Goal: Task Accomplishment & Management: Manage account settings

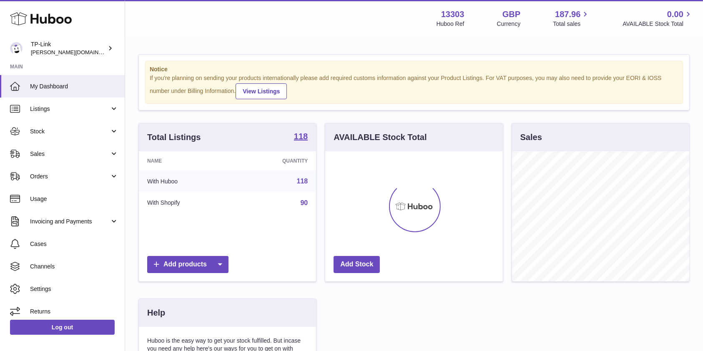
scroll to position [130, 177]
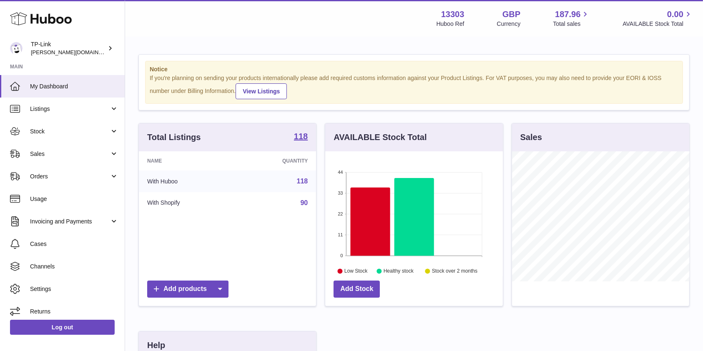
drag, startPoint x: 50, startPoint y: 135, endPoint x: 58, endPoint y: 145, distance: 13.0
click at [50, 135] on span "Stock" at bounding box center [70, 132] width 80 height 8
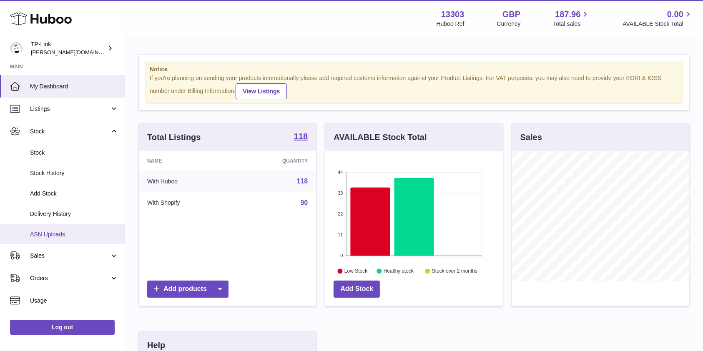
click at [74, 237] on span "ASN Uploads" at bounding box center [74, 234] width 88 height 8
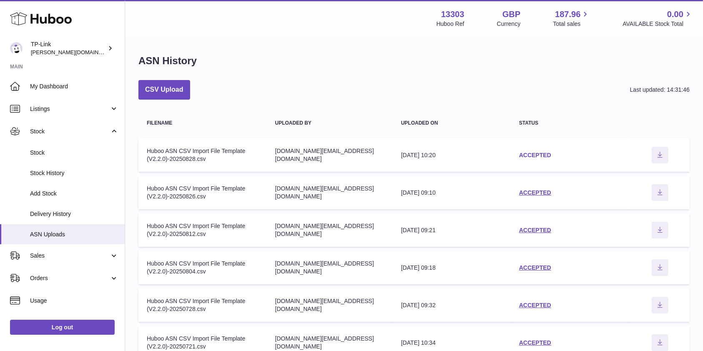
click at [523, 153] on link "ACCEPTED" at bounding box center [535, 155] width 32 height 7
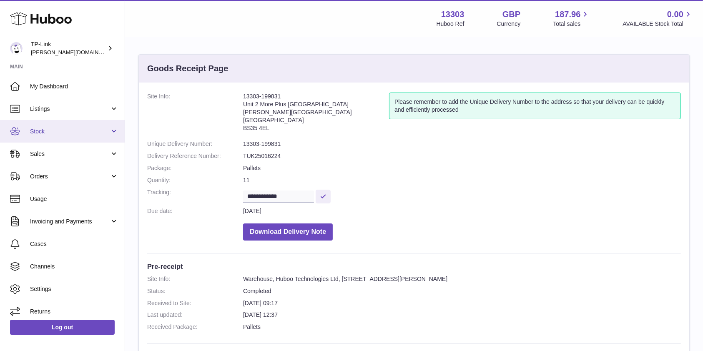
click at [62, 135] on link "Stock" at bounding box center [62, 131] width 125 height 23
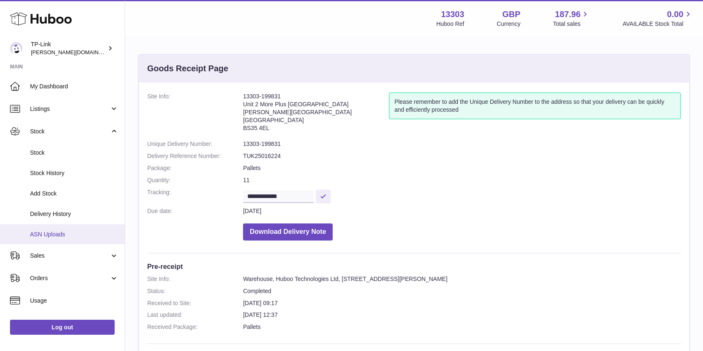
click at [80, 231] on span "ASN Uploads" at bounding box center [74, 234] width 88 height 8
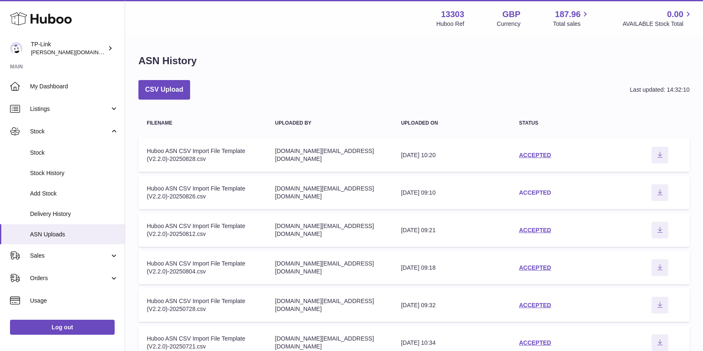
click at [537, 190] on link "ACCEPTED" at bounding box center [535, 192] width 32 height 7
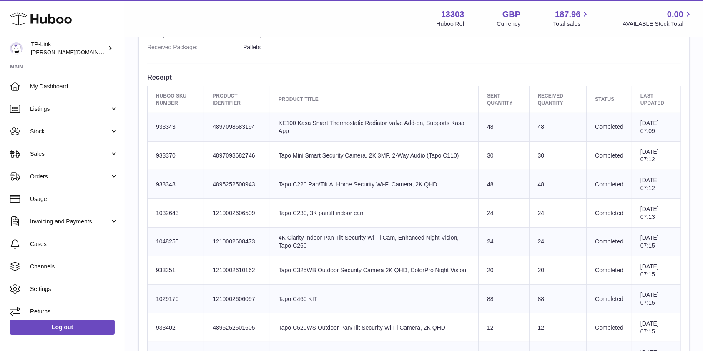
scroll to position [333, 0]
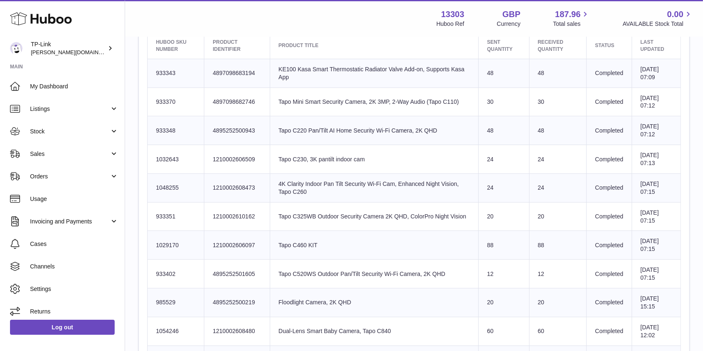
drag, startPoint x: 657, startPoint y: 305, endPoint x: 496, endPoint y: 302, distance: 160.5
click at [496, 302] on tr "Huboo SKU Number 985529 Client Identifier 4895252500219 Product title Floodligh…" at bounding box center [414, 302] width 533 height 29
click at [434, 306] on td "Product title Floodlight Camera, 2K QHD" at bounding box center [374, 302] width 208 height 29
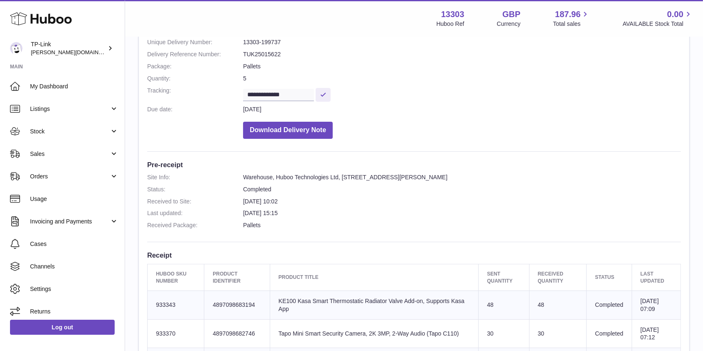
scroll to position [0, 0]
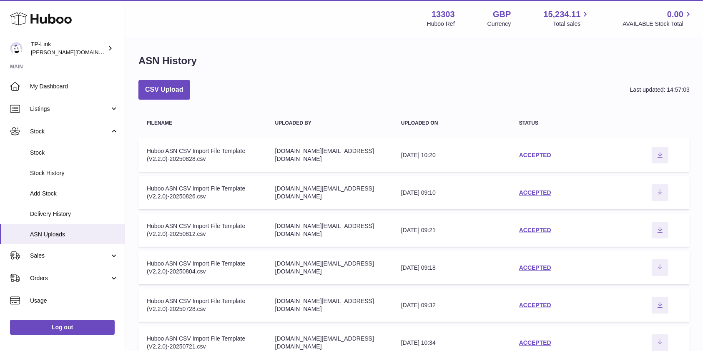
click at [527, 157] on link "ACCEPTED" at bounding box center [535, 155] width 32 height 7
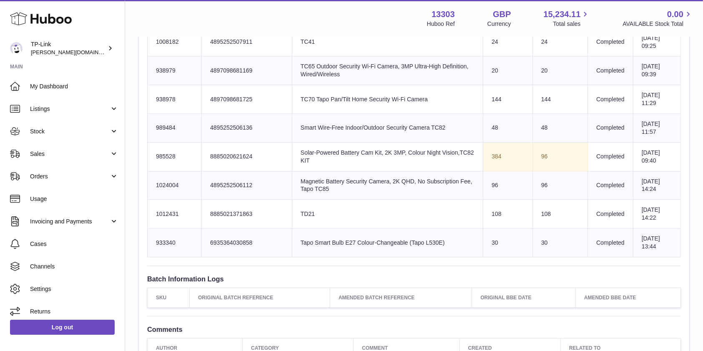
scroll to position [1945, 0]
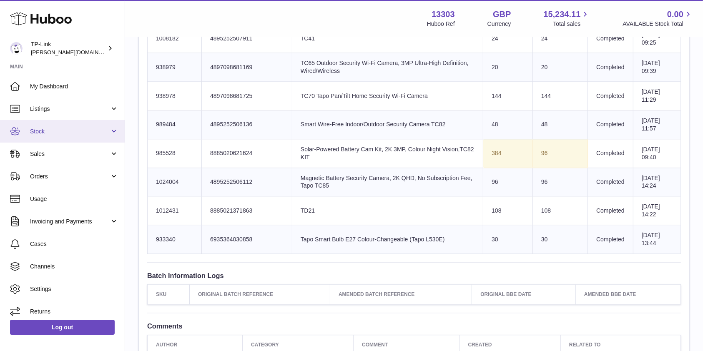
click at [62, 139] on link "Stock" at bounding box center [62, 131] width 125 height 23
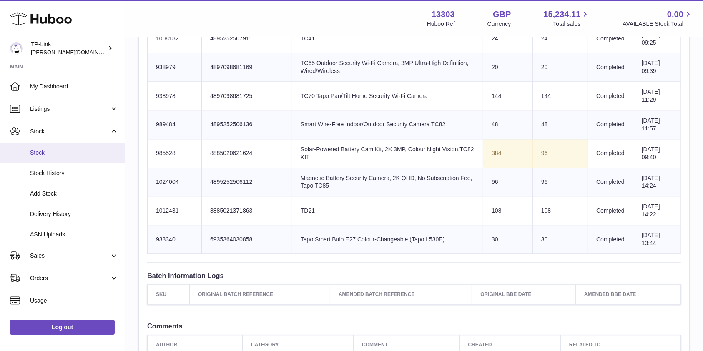
click at [50, 148] on link "Stock" at bounding box center [62, 153] width 125 height 20
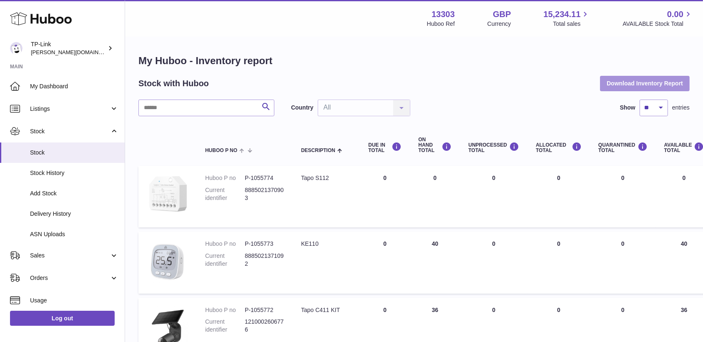
click at [621, 85] on button "Download Inventory Report" at bounding box center [645, 83] width 90 height 15
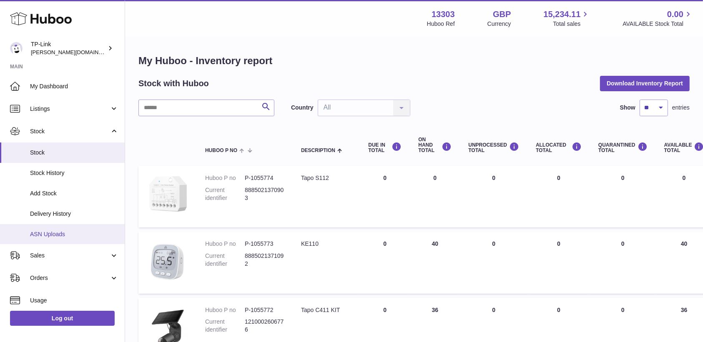
click at [40, 235] on span "ASN Uploads" at bounding box center [74, 234] width 88 height 8
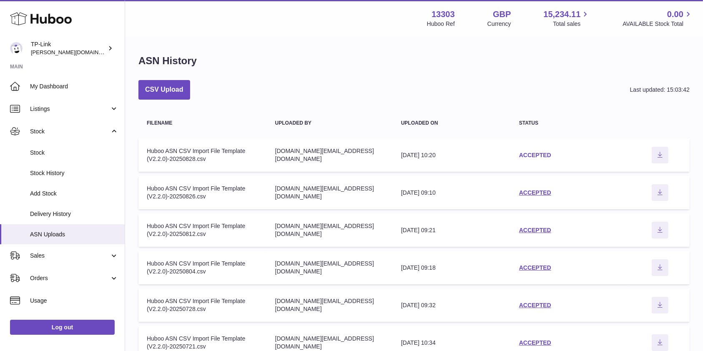
click at [547, 152] on link "ACCEPTED" at bounding box center [535, 155] width 32 height 7
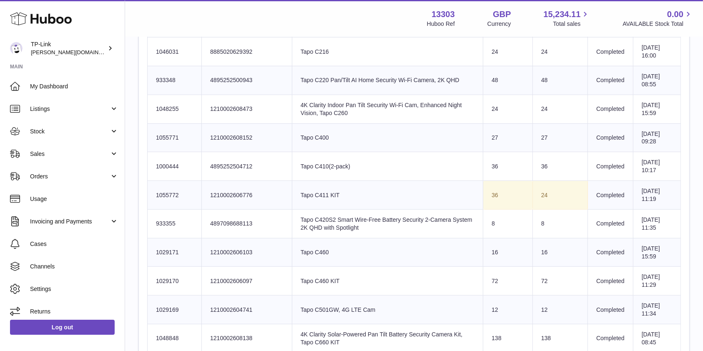
scroll to position [167, 0]
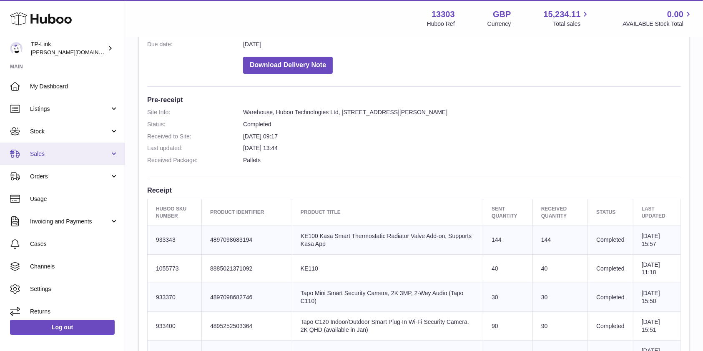
click at [78, 151] on span "Sales" at bounding box center [70, 154] width 80 height 8
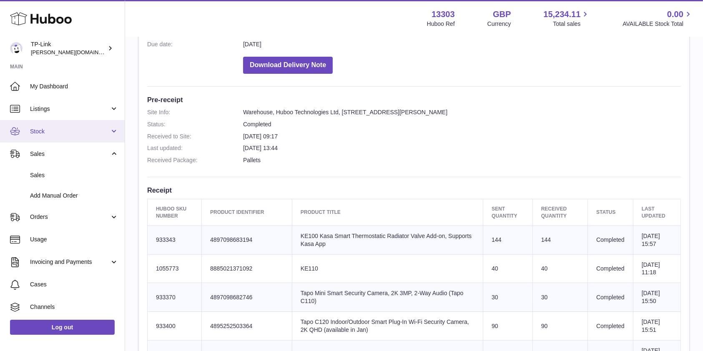
click at [78, 134] on span "Stock" at bounding box center [70, 132] width 80 height 8
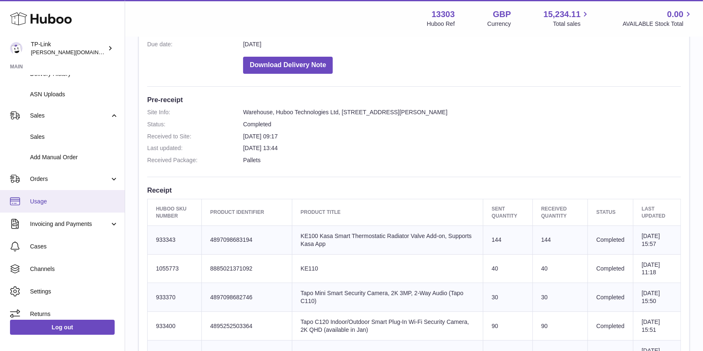
scroll to position [147, 0]
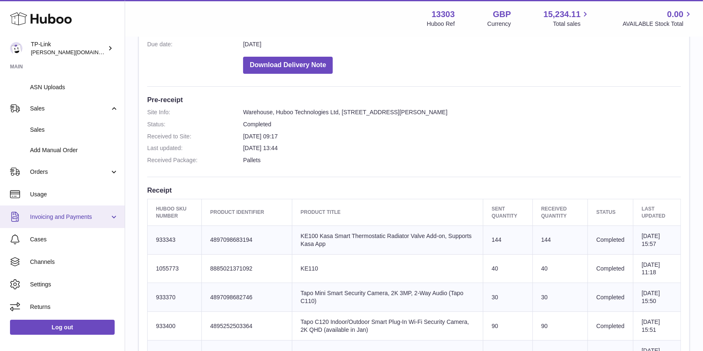
click at [70, 217] on span "Invoicing and Payments" at bounding box center [70, 217] width 80 height 8
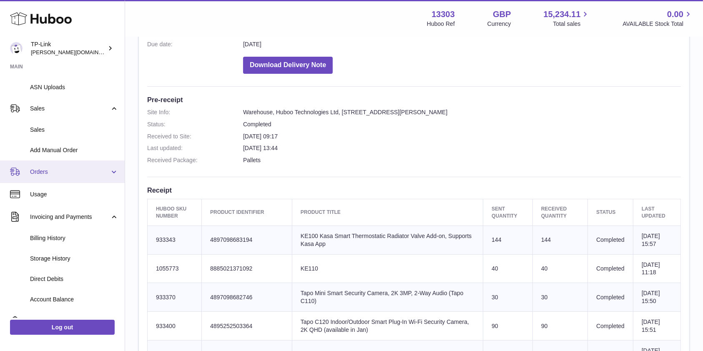
click at [75, 178] on link "Orders" at bounding box center [62, 171] width 125 height 23
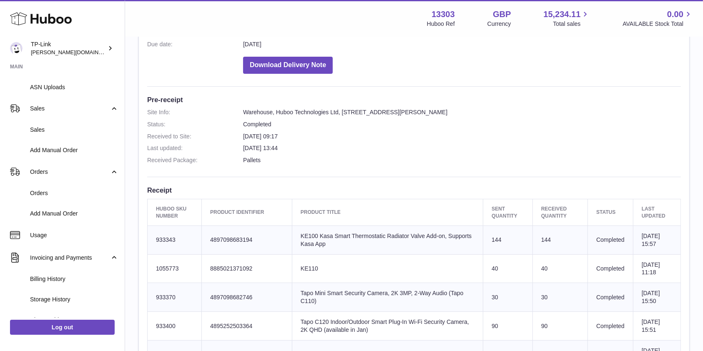
click at [378, 153] on dl "Site Info: Warehouse, Huboo Technologies Ltd, Unit 2, More Plus Central Park, H…" at bounding box center [413, 138] width 533 height 60
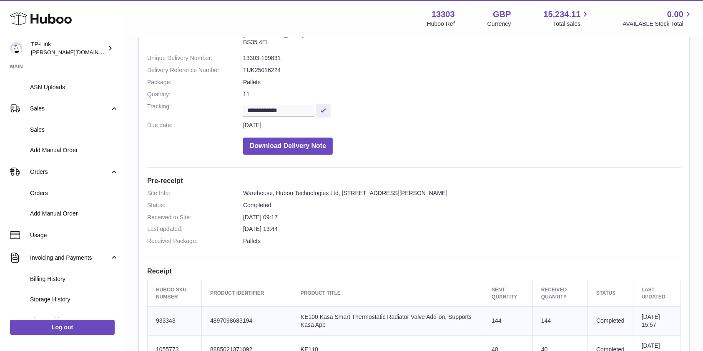
scroll to position [55, 0]
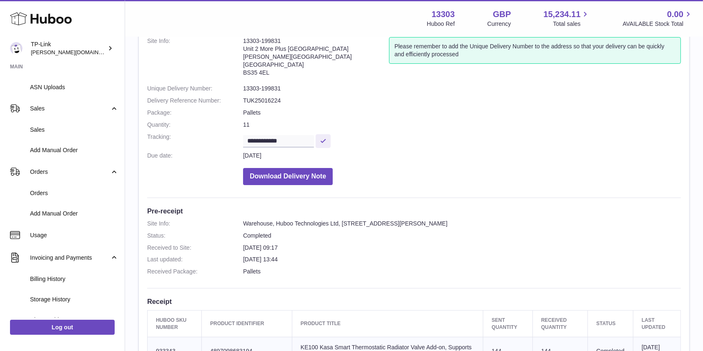
click at [592, 179] on dd "Download Delivery Note" at bounding box center [462, 174] width 438 height 21
drag, startPoint x: 600, startPoint y: 177, endPoint x: 613, endPoint y: 186, distance: 15.5
click at [600, 178] on dd "Download Delivery Note" at bounding box center [462, 174] width 438 height 21
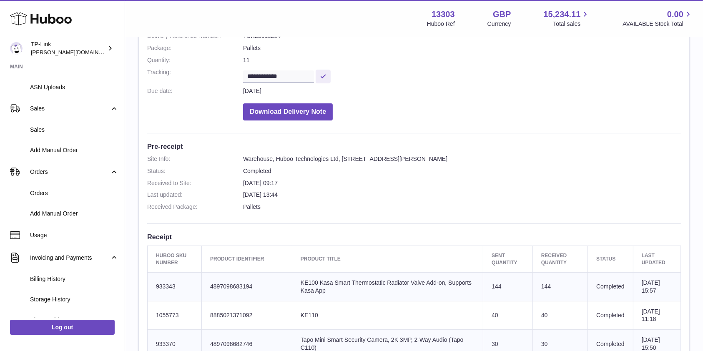
scroll to position [222, 0]
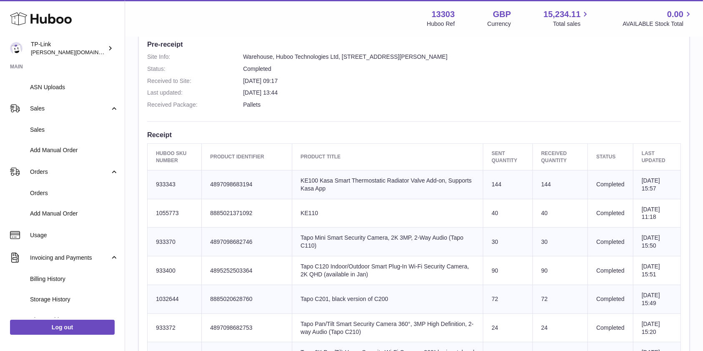
click at [69, 305] on link "Storage History" at bounding box center [62, 299] width 125 height 20
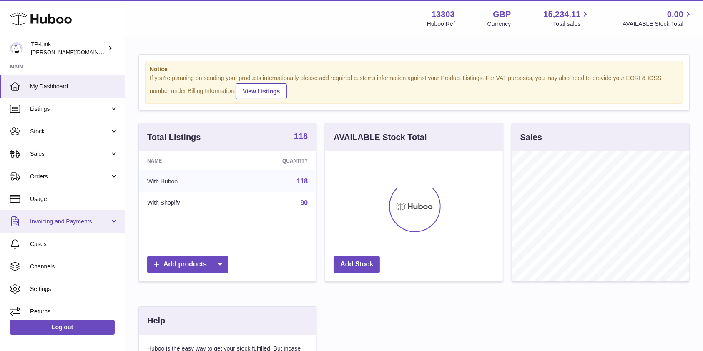
scroll to position [416616, 416568]
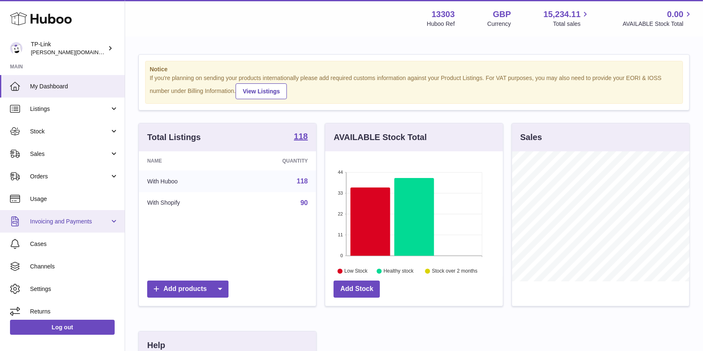
click at [88, 223] on span "Invoicing and Payments" at bounding box center [70, 222] width 80 height 8
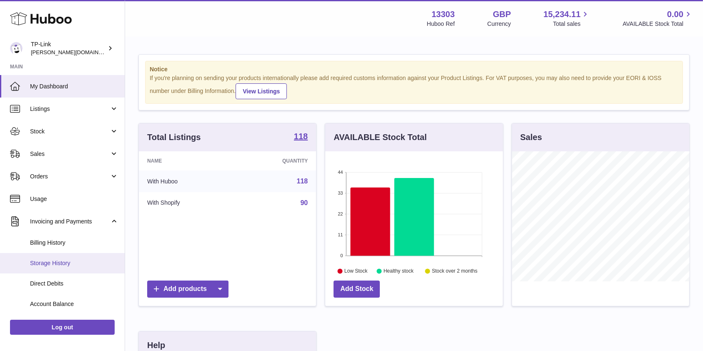
click at [80, 265] on span "Storage History" at bounding box center [74, 263] width 88 height 8
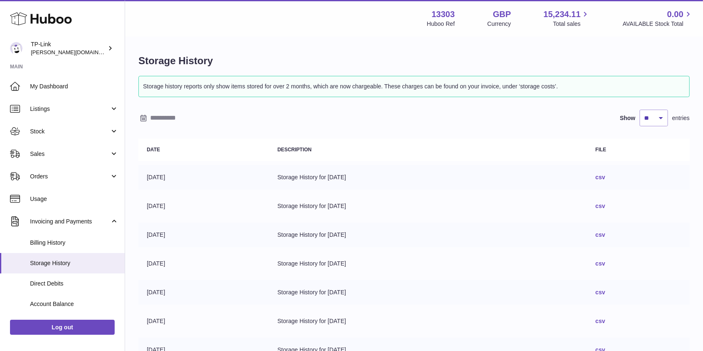
click at [605, 176] on link "csv" at bounding box center [600, 177] width 10 height 7
click at [53, 127] on link "Stock" at bounding box center [62, 131] width 125 height 23
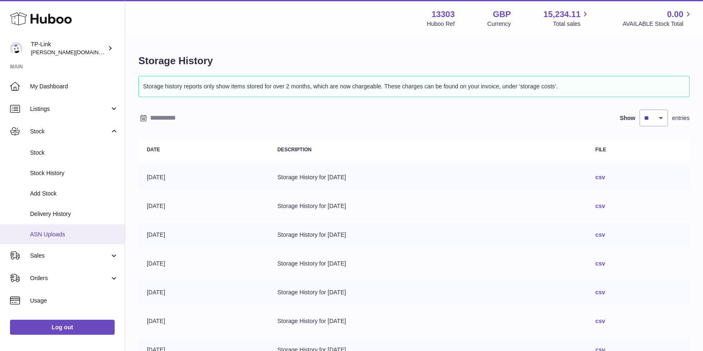
click at [68, 232] on span "ASN Uploads" at bounding box center [74, 234] width 88 height 8
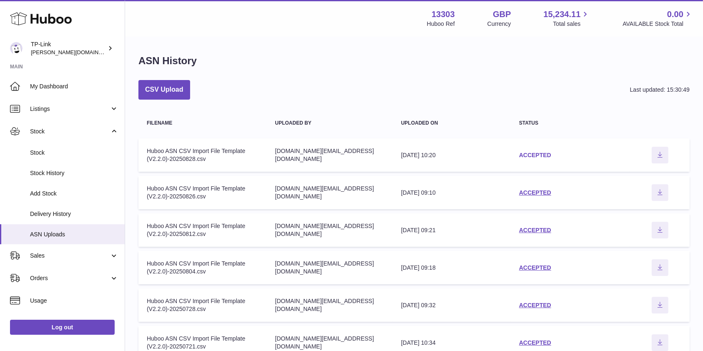
click at [542, 153] on link "ACCEPTED" at bounding box center [535, 155] width 32 height 7
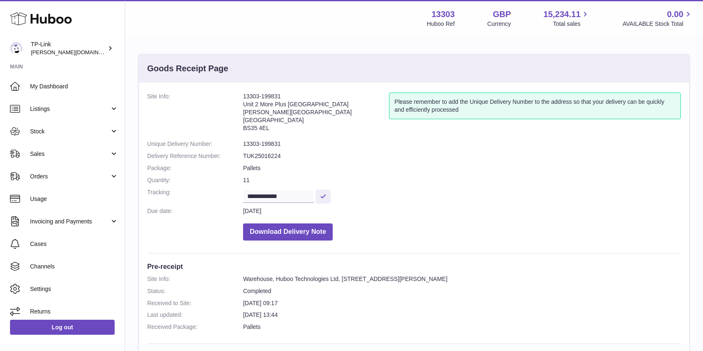
scroll to position [333, 0]
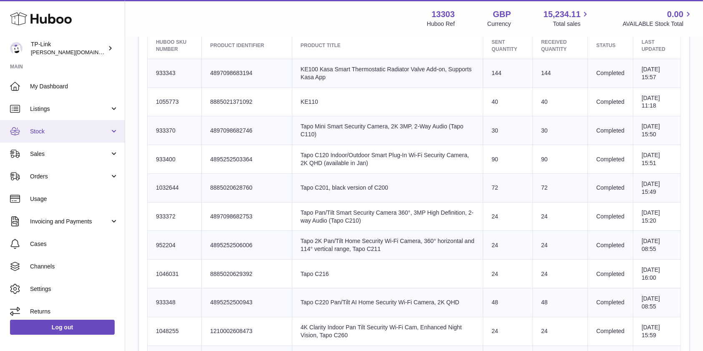
click at [75, 137] on link "Stock" at bounding box center [62, 131] width 125 height 23
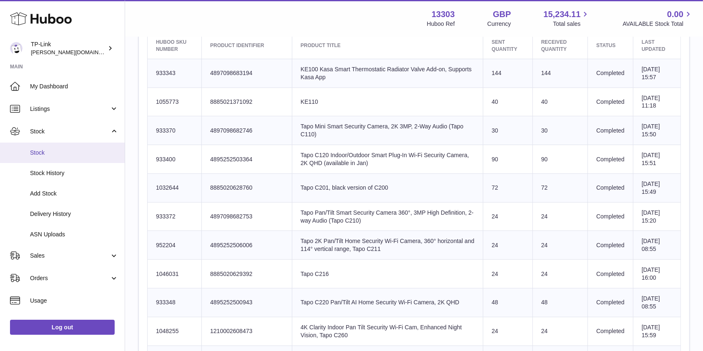
click at [68, 154] on span "Stock" at bounding box center [74, 153] width 88 height 8
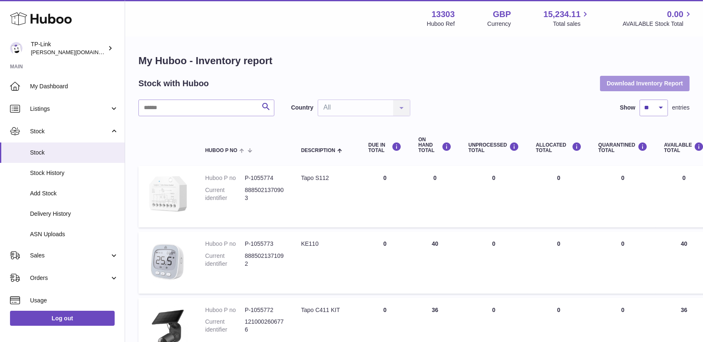
click at [614, 79] on button "Download Inventory Report" at bounding box center [645, 83] width 90 height 15
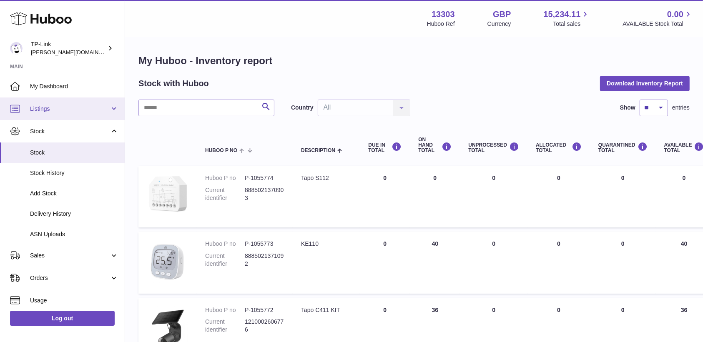
click at [58, 110] on span "Listings" at bounding box center [70, 109] width 80 height 8
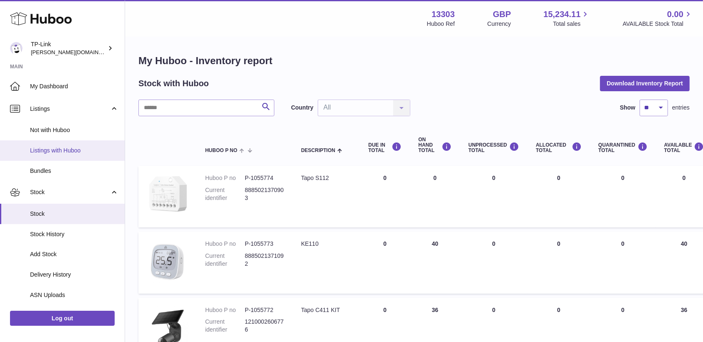
click at [64, 153] on span "Listings with Huboo" at bounding box center [74, 151] width 88 height 8
click at [179, 112] on input "text" at bounding box center [206, 108] width 136 height 17
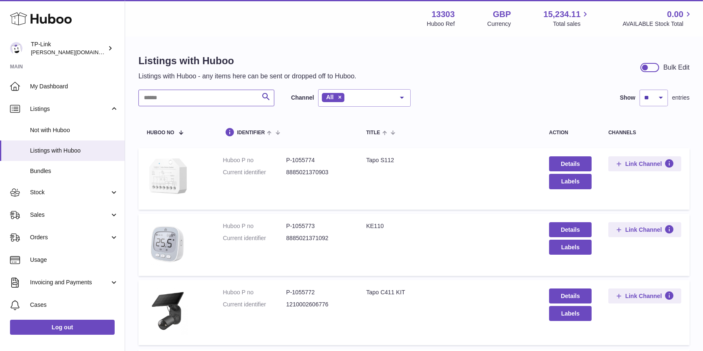
click at [179, 105] on input "text" at bounding box center [206, 98] width 136 height 17
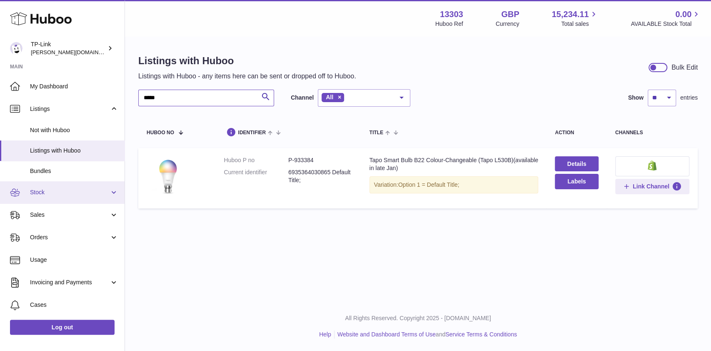
type input "*****"
click at [87, 188] on link "Stock" at bounding box center [62, 192] width 125 height 23
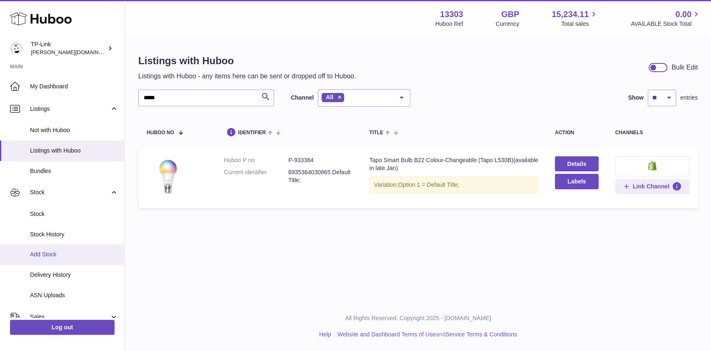
click at [64, 257] on span "Add Stock" at bounding box center [74, 254] width 88 height 8
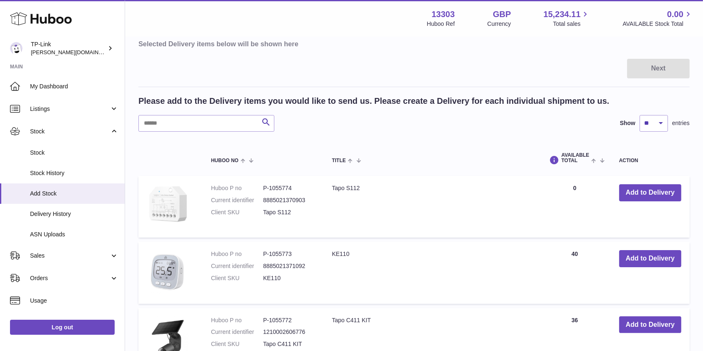
scroll to position [55, 0]
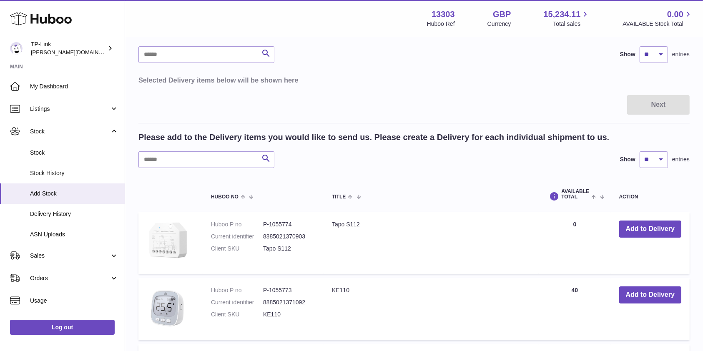
click at [455, 163] on div "Search Show ** ** ** *** entries" at bounding box center [413, 159] width 551 height 17
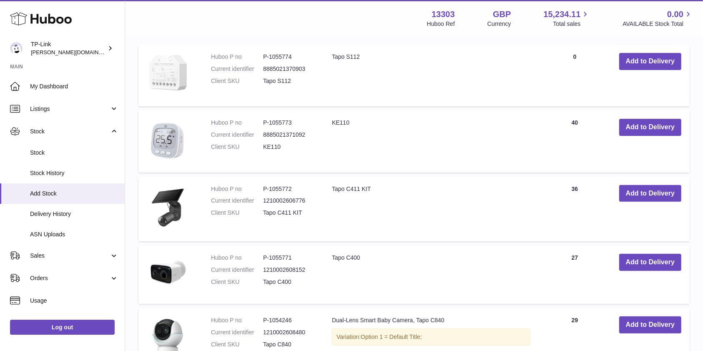
scroll to position [278, 0]
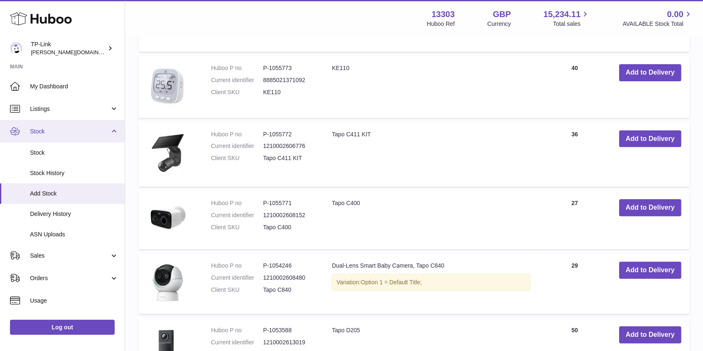
click at [63, 132] on span "Stock" at bounding box center [70, 132] width 80 height 8
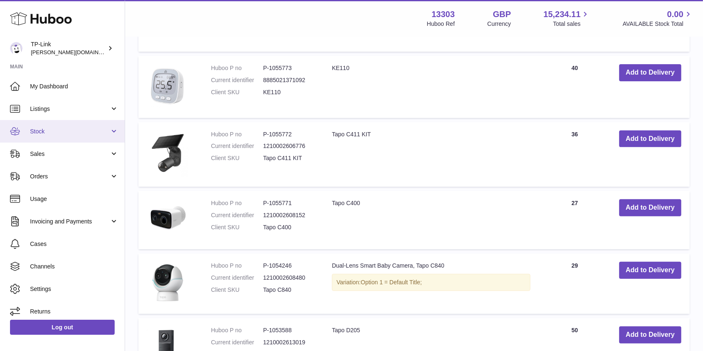
click at [60, 128] on span "Stock" at bounding box center [70, 132] width 80 height 8
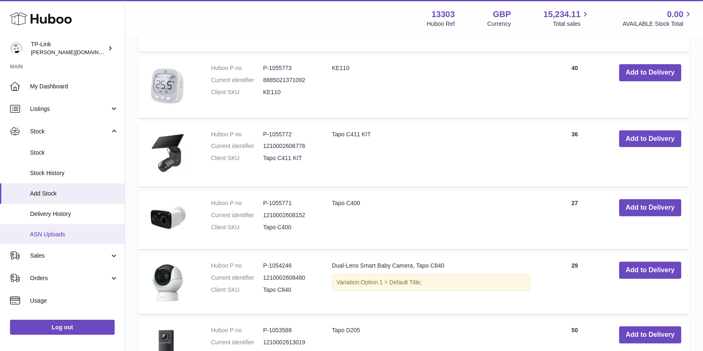
click at [70, 231] on span "ASN Uploads" at bounding box center [74, 234] width 88 height 8
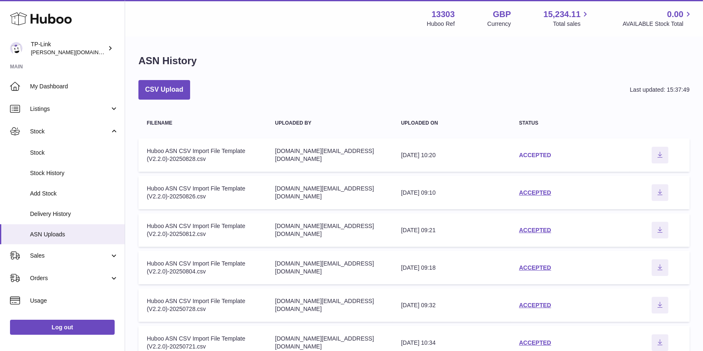
click at [545, 157] on link "ACCEPTED" at bounding box center [535, 155] width 32 height 7
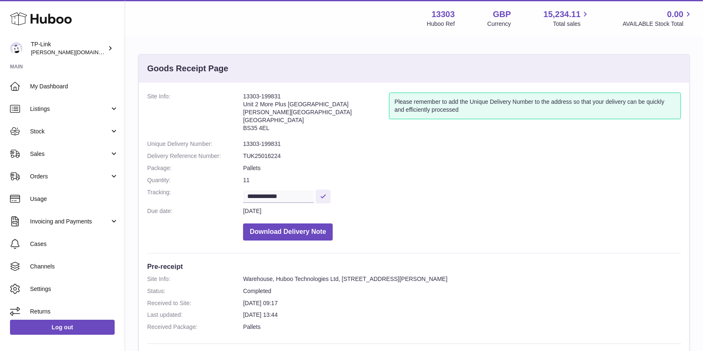
click at [443, 172] on dd "Pallets" at bounding box center [462, 168] width 438 height 8
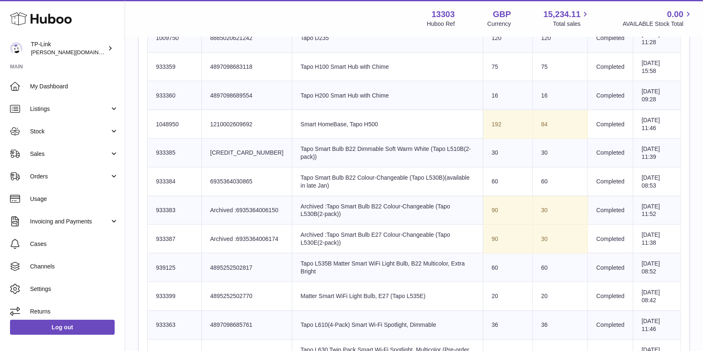
click at [255, 235] on td "Client Identifier Archived :6935364006174" at bounding box center [247, 239] width 90 height 29
click at [450, 97] on td "Product title Tapo H200 Smart Hub with Chime" at bounding box center [387, 95] width 191 height 29
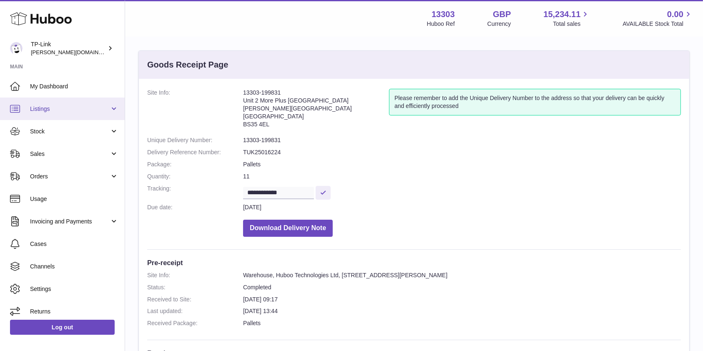
scroll to position [0, 0]
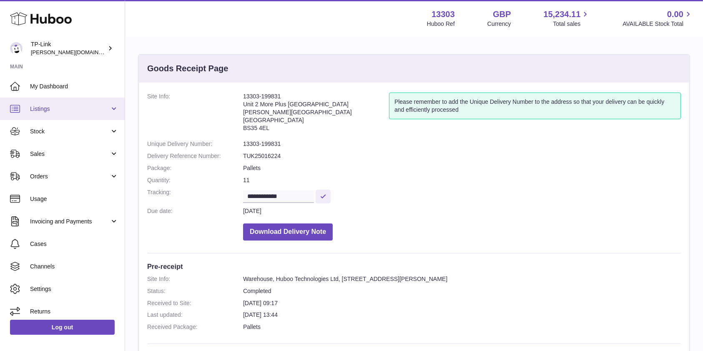
click at [37, 109] on span "Listings" at bounding box center [70, 109] width 80 height 8
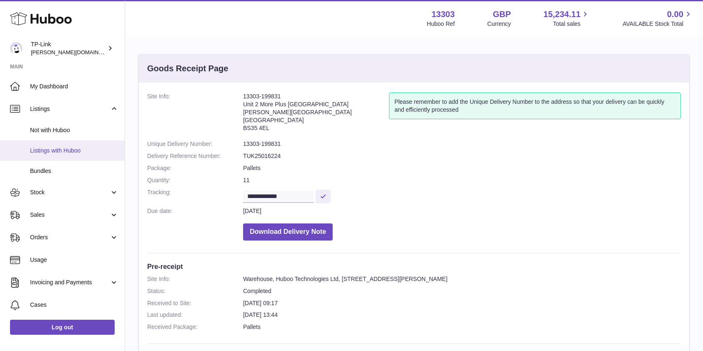
click at [61, 150] on span "Listings with Huboo" at bounding box center [74, 151] width 88 height 8
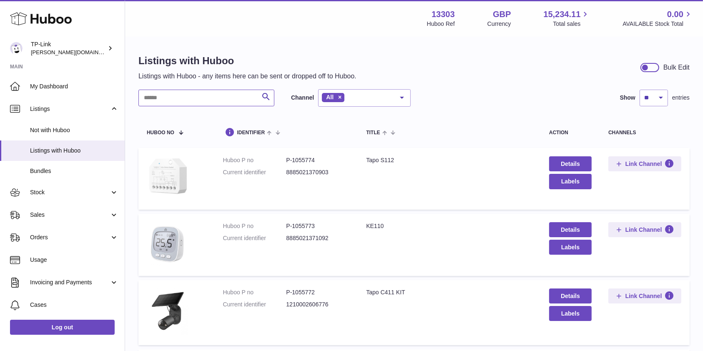
click at [177, 98] on input "text" at bounding box center [206, 98] width 136 height 17
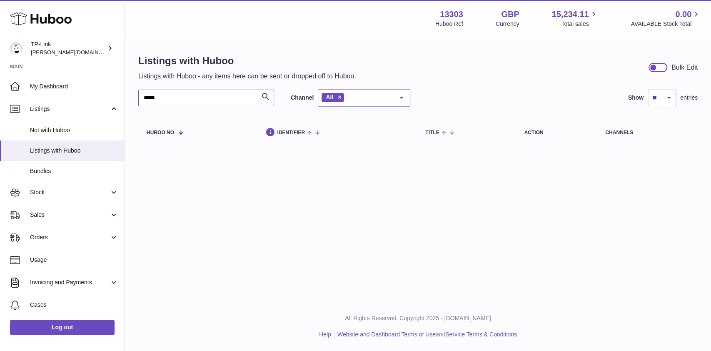
type input "*****"
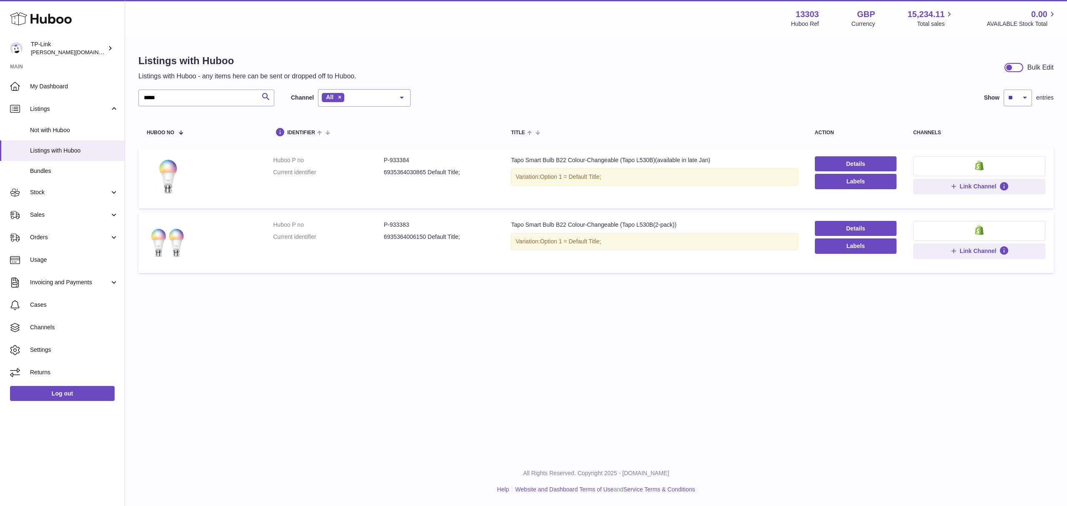
click at [566, 345] on div "Menu Huboo 13303 Huboo Ref GBP Currency 15,234.11 Total sales 0.00 AVAILABLE St…" at bounding box center [596, 228] width 942 height 457
click at [702, 227] on link "Details" at bounding box center [856, 228] width 82 height 15
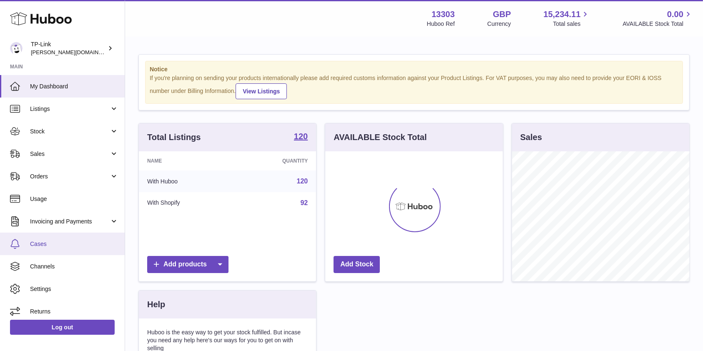
scroll to position [130, 177]
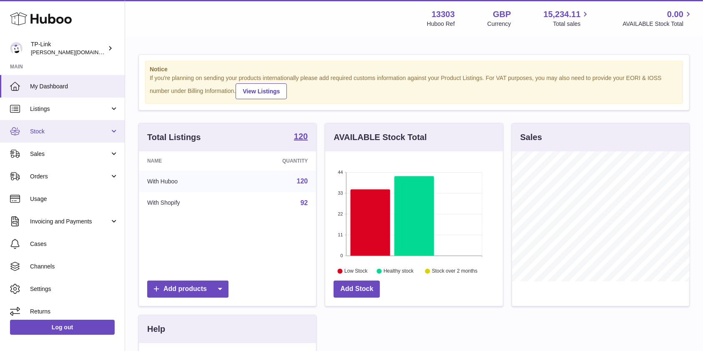
click at [74, 138] on link "Stock" at bounding box center [62, 131] width 125 height 23
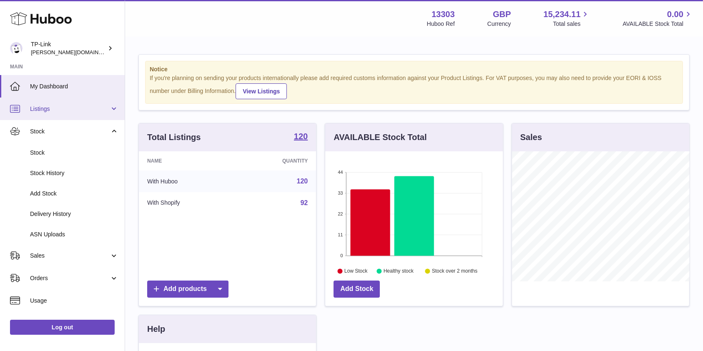
click at [56, 111] on span "Listings" at bounding box center [70, 109] width 80 height 8
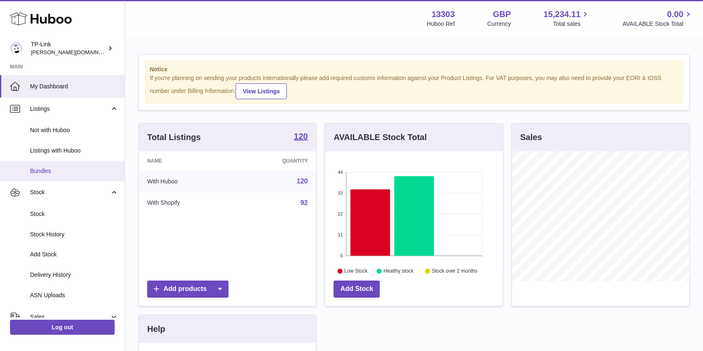
click at [64, 176] on link "Bundles" at bounding box center [62, 171] width 125 height 20
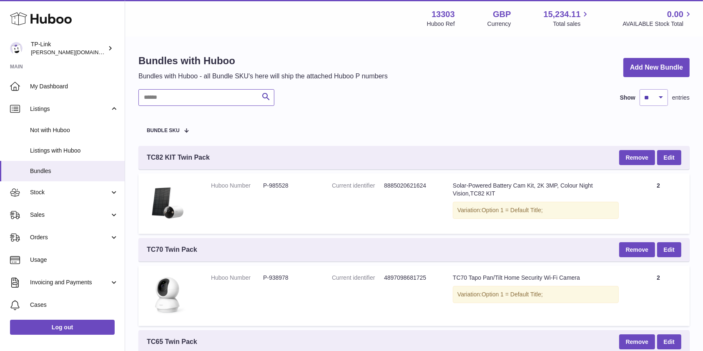
click at [183, 95] on input "text" at bounding box center [206, 97] width 136 height 17
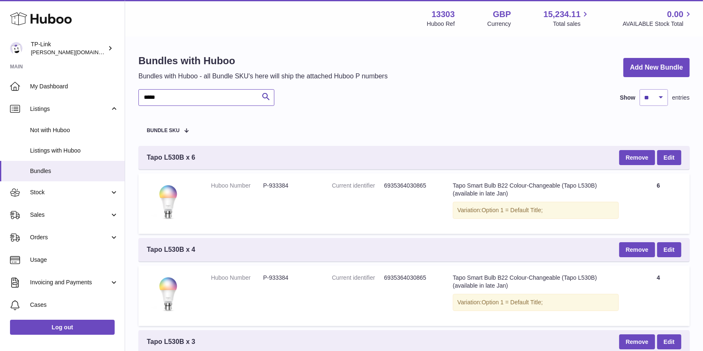
click at [205, 98] on input "*****" at bounding box center [206, 97] width 136 height 17
drag, startPoint x: 58, startPoint y: 195, endPoint x: 62, endPoint y: 198, distance: 5.4
click at [58, 195] on span "Stock" at bounding box center [70, 192] width 80 height 8
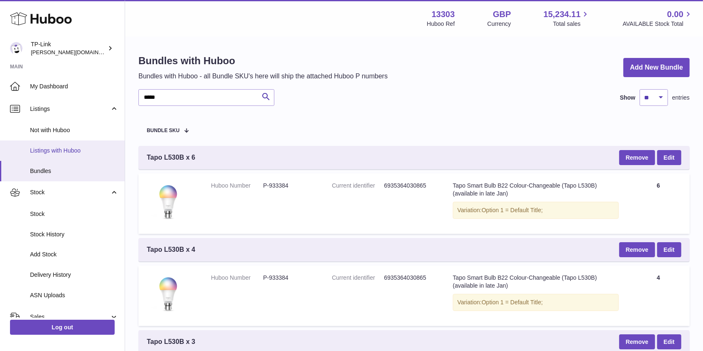
click at [51, 150] on span "Listings with Huboo" at bounding box center [74, 151] width 88 height 8
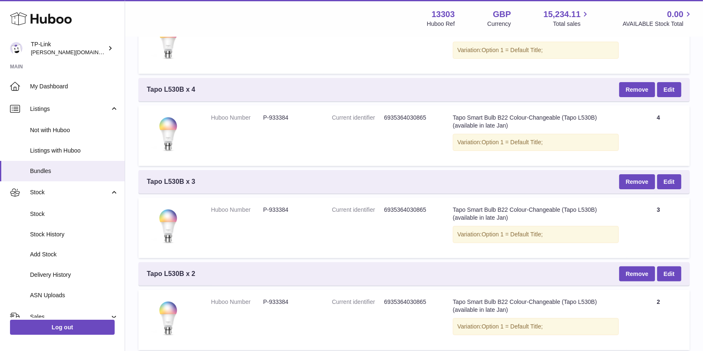
scroll to position [222, 0]
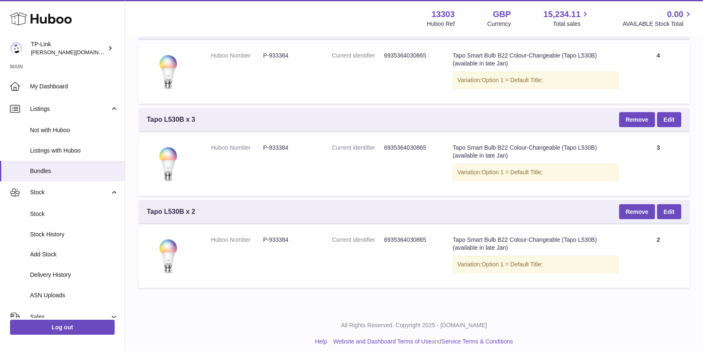
drag, startPoint x: 413, startPoint y: 240, endPoint x: 484, endPoint y: 296, distance: 91.1
click at [413, 240] on dd "6935364030865" at bounding box center [410, 240] width 52 height 8
click at [643, 208] on button "Remove" at bounding box center [637, 211] width 36 height 15
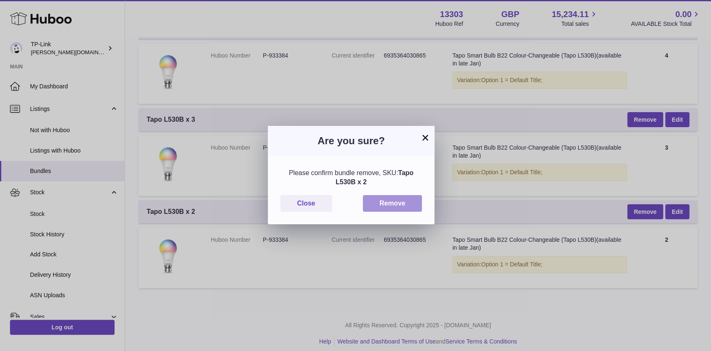
click at [390, 199] on button "Remove" at bounding box center [392, 203] width 59 height 17
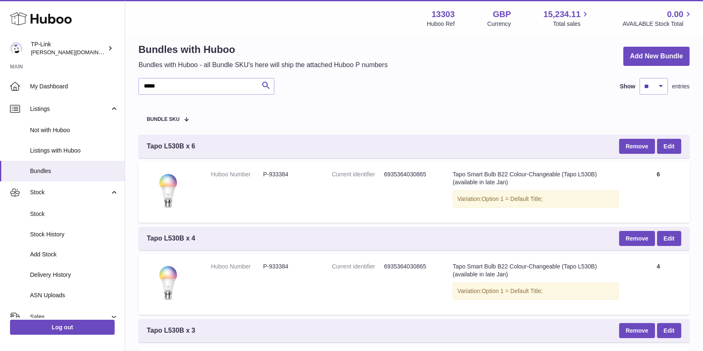
scroll to position [0, 0]
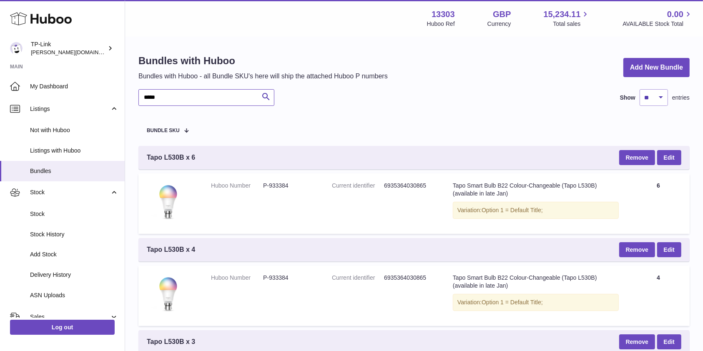
click at [170, 101] on input "*****" at bounding box center [206, 97] width 136 height 17
type input "*****"
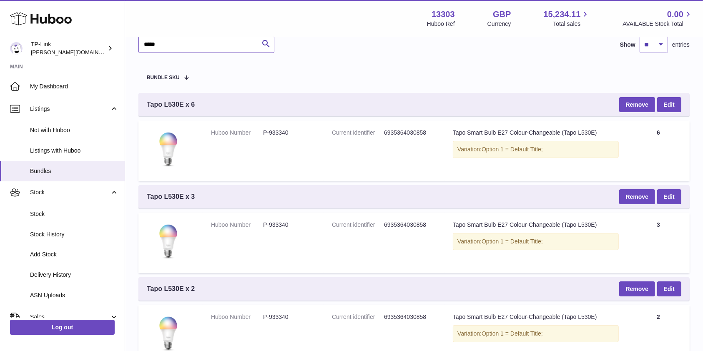
scroll to position [111, 0]
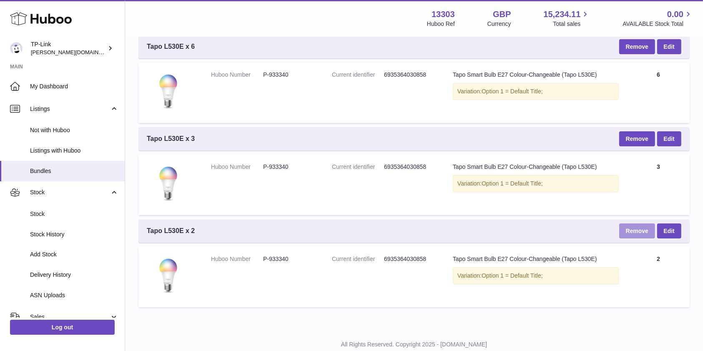
click at [637, 228] on button "Remove" at bounding box center [637, 230] width 36 height 15
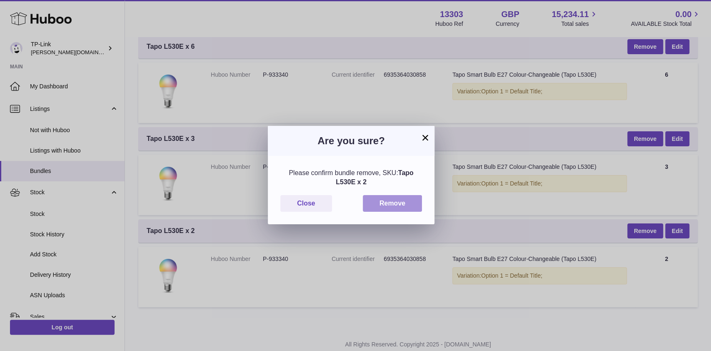
click at [385, 203] on button "Remove" at bounding box center [392, 203] width 59 height 17
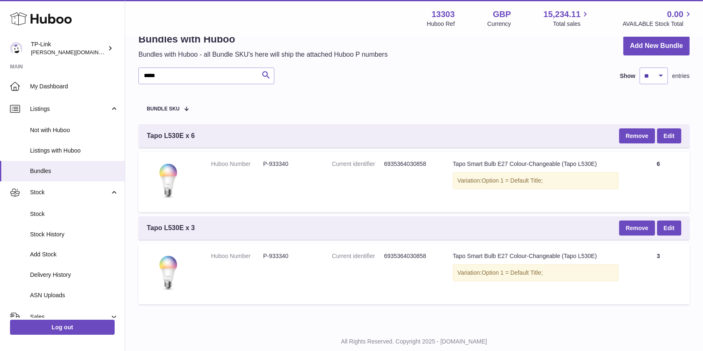
scroll to position [0, 0]
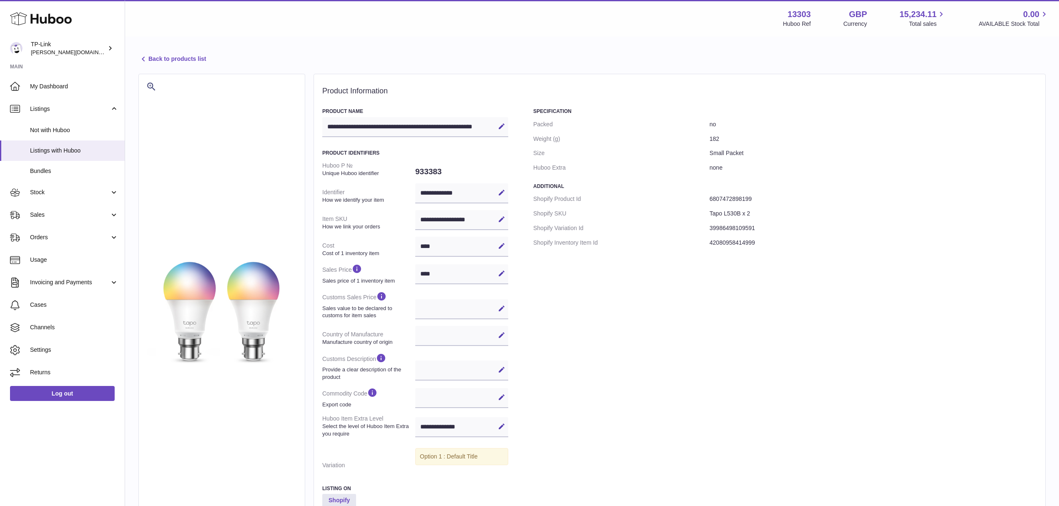
select select
select select "****"
click at [451, 220] on div "**********" at bounding box center [461, 220] width 93 height 20
click at [451, 222] on div "**********" at bounding box center [461, 220] width 93 height 20
click at [498, 220] on icon at bounding box center [502, 219] width 8 height 8
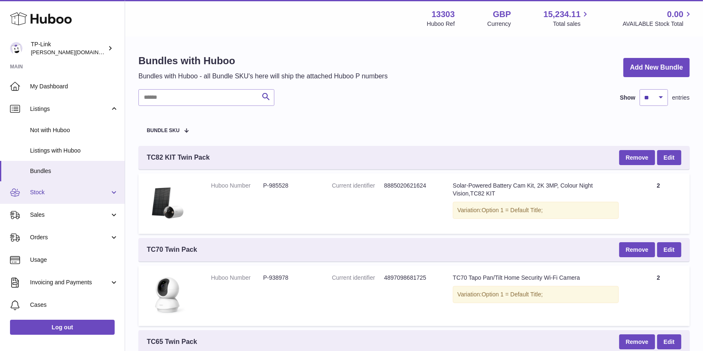
click at [60, 195] on span "Stock" at bounding box center [70, 192] width 80 height 8
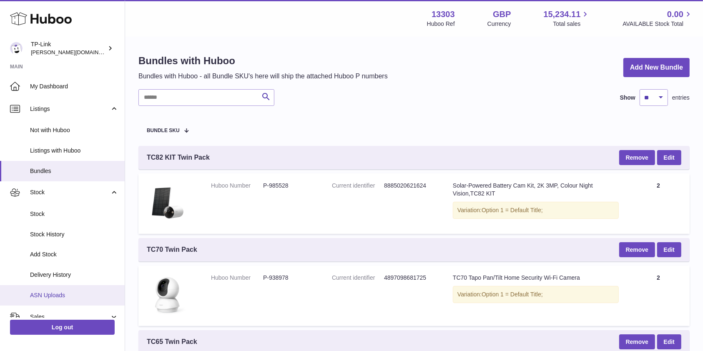
click at [57, 299] on span "ASN Uploads" at bounding box center [74, 295] width 88 height 8
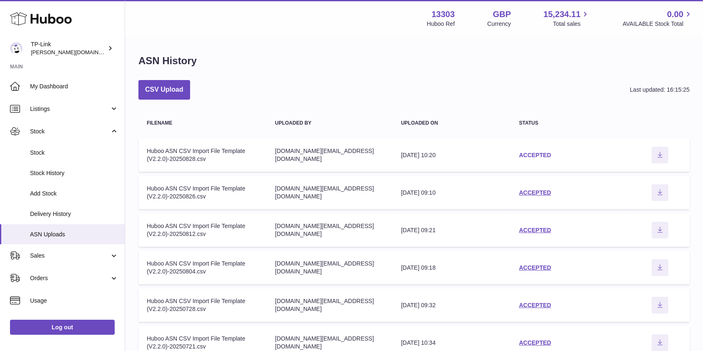
click at [535, 155] on link "ACCEPTED" at bounding box center [535, 155] width 32 height 7
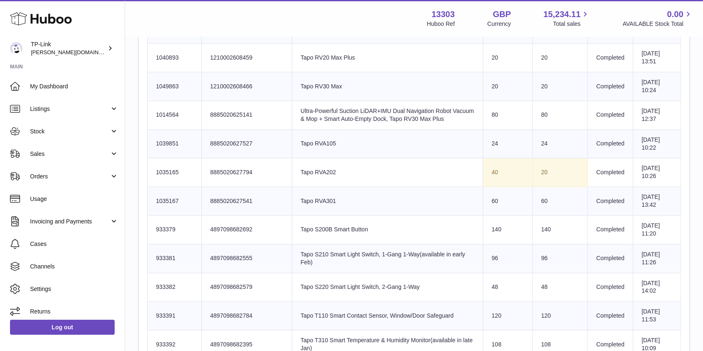
scroll to position [1459, 0]
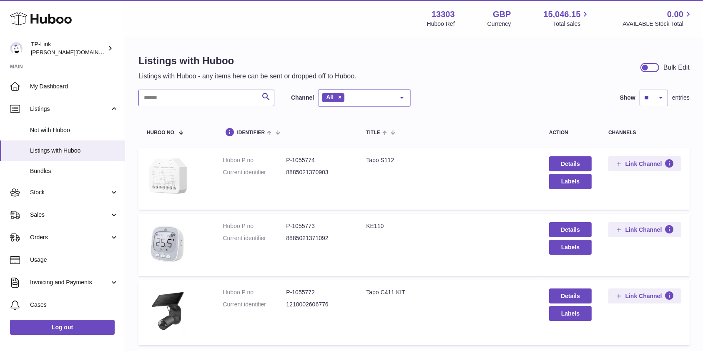
click at [190, 104] on input "text" at bounding box center [206, 98] width 136 height 17
type input "*****"
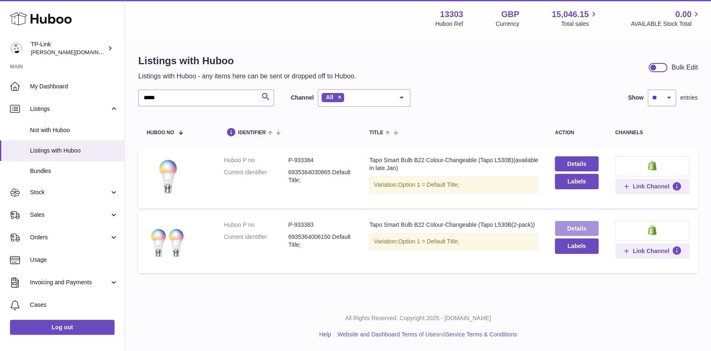
click at [568, 225] on link "Details" at bounding box center [577, 228] width 44 height 15
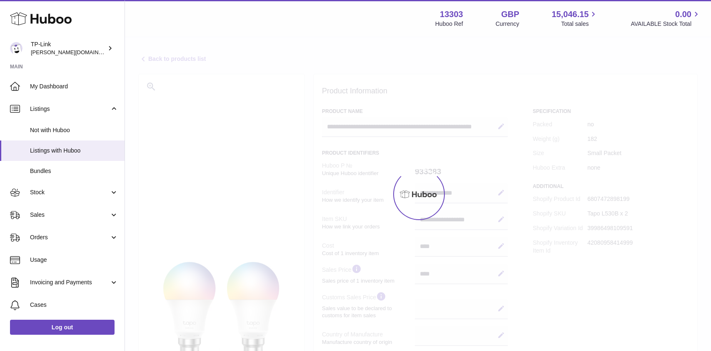
select select
select select "****"
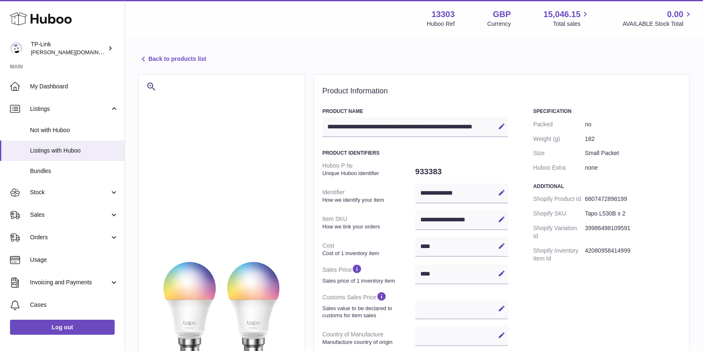
click at [443, 193] on div "**********" at bounding box center [461, 193] width 93 height 20
click at [461, 190] on div "**********" at bounding box center [461, 193] width 93 height 20
click at [144, 55] on icon at bounding box center [143, 59] width 10 height 10
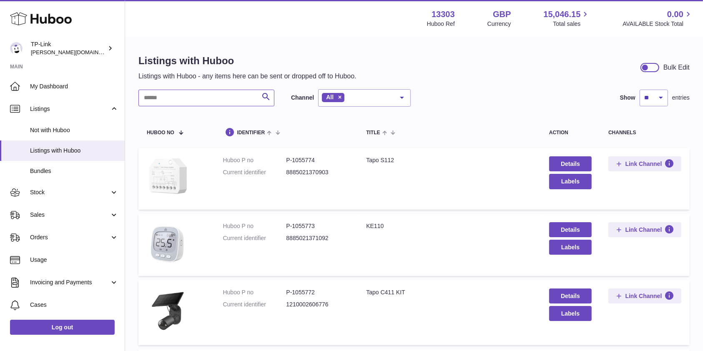
click at [160, 97] on input "text" at bounding box center [206, 98] width 136 height 17
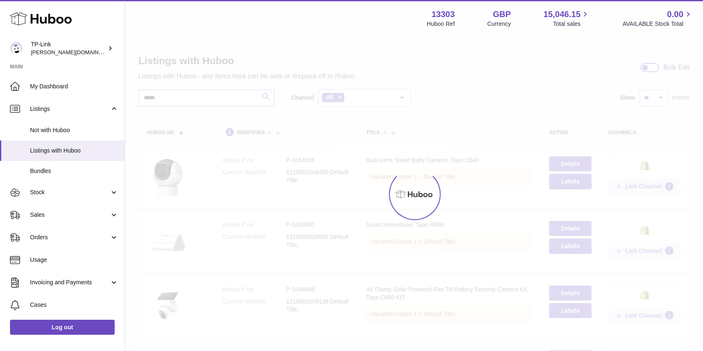
type input "*****"
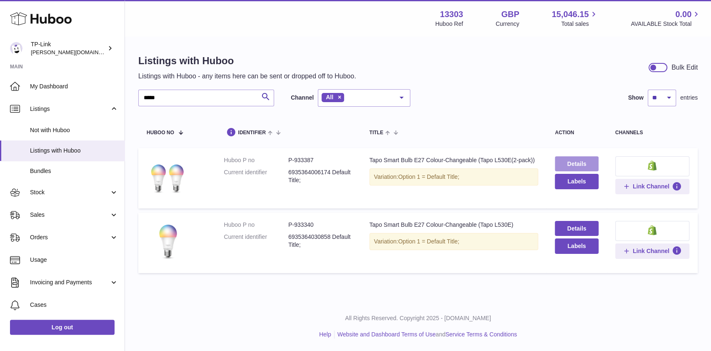
click at [570, 164] on link "Details" at bounding box center [577, 163] width 44 height 15
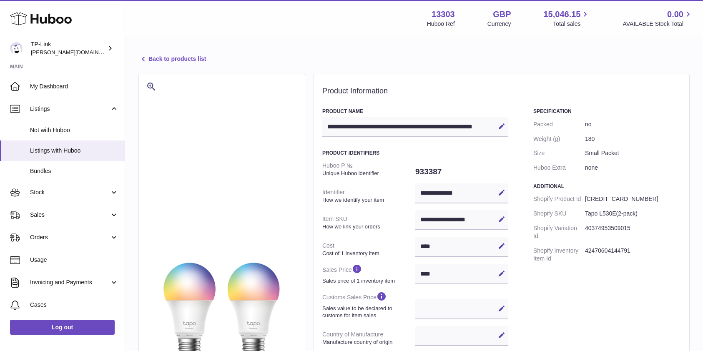
select select
select select "****"
click at [143, 58] on icon at bounding box center [143, 59] width 10 height 10
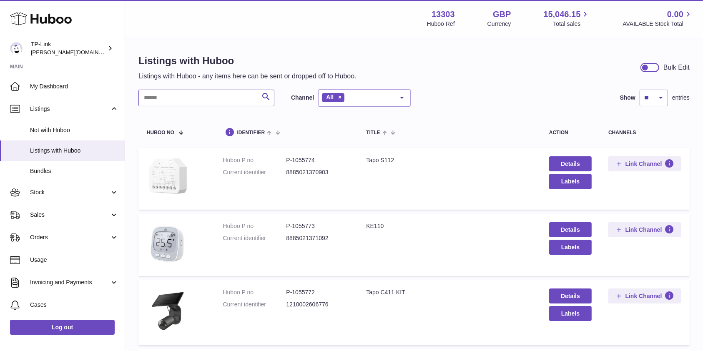
click at [193, 98] on input "text" at bounding box center [206, 98] width 136 height 17
type input "*****"
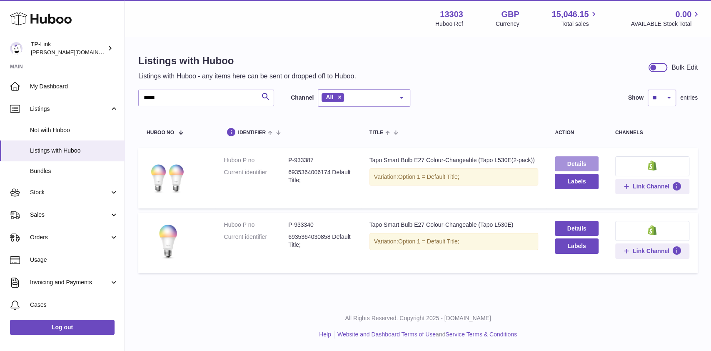
click at [566, 163] on link "Details" at bounding box center [577, 163] width 44 height 15
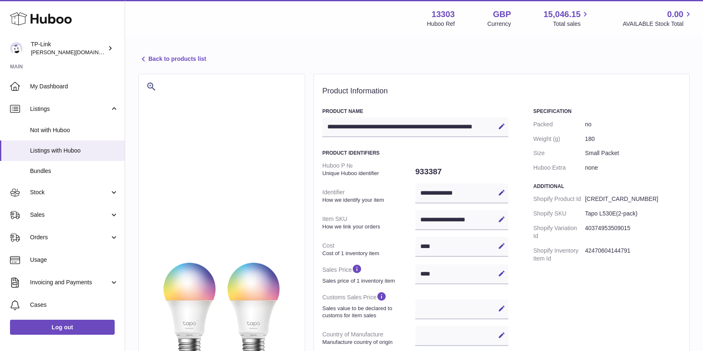
select select
select select "****"
